Goal: Task Accomplishment & Management: Manage account settings

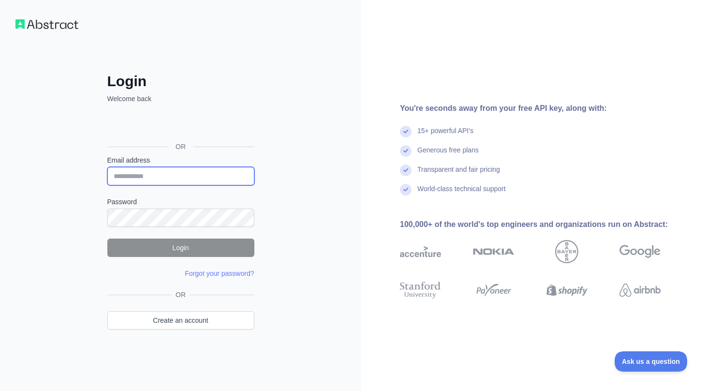
click at [184, 179] on input "Email address" at bounding box center [180, 176] width 147 height 18
click at [186, 175] on input "Email address" at bounding box center [180, 176] width 147 height 18
click at [189, 176] on input "Email address" at bounding box center [180, 176] width 147 height 18
click at [142, 168] on input "Email address" at bounding box center [180, 176] width 147 height 18
click at [193, 180] on input "Email address" at bounding box center [180, 176] width 147 height 18
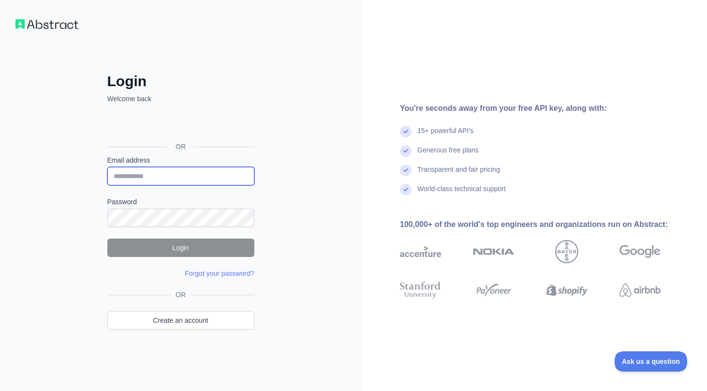
type input "**********"
